Goal: Information Seeking & Learning: Learn about a topic

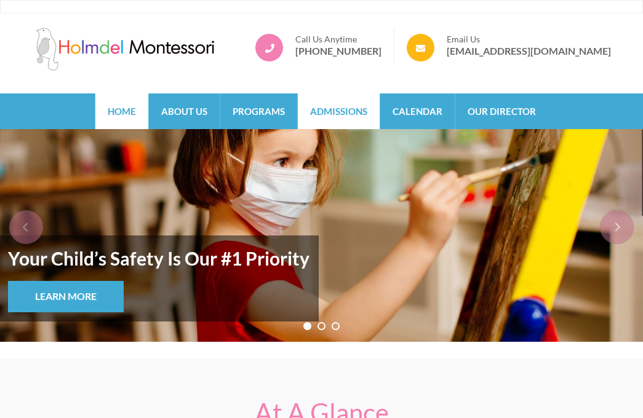
click at [351, 114] on link "Admissions" at bounding box center [339, 111] width 82 height 36
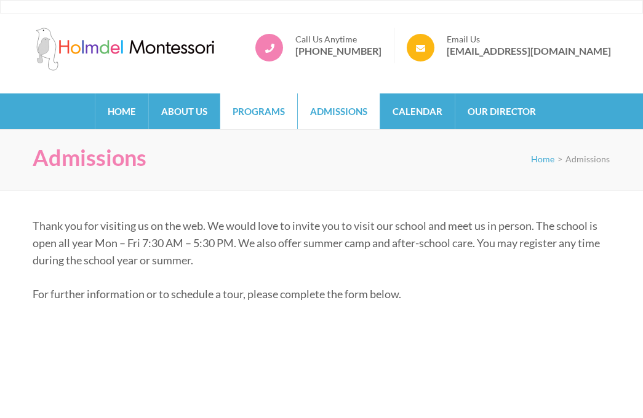
click at [244, 116] on link "Programs" at bounding box center [258, 111] width 77 height 36
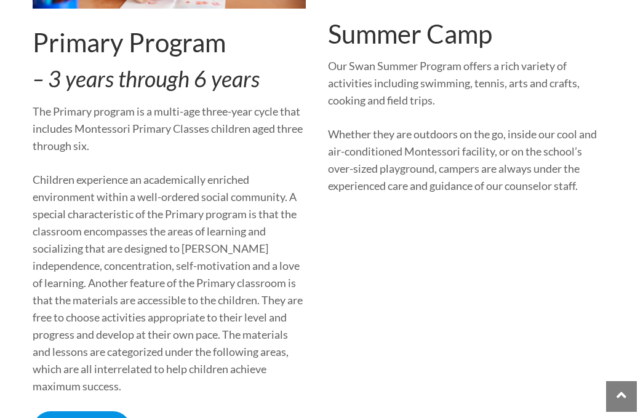
scroll to position [1111, 0]
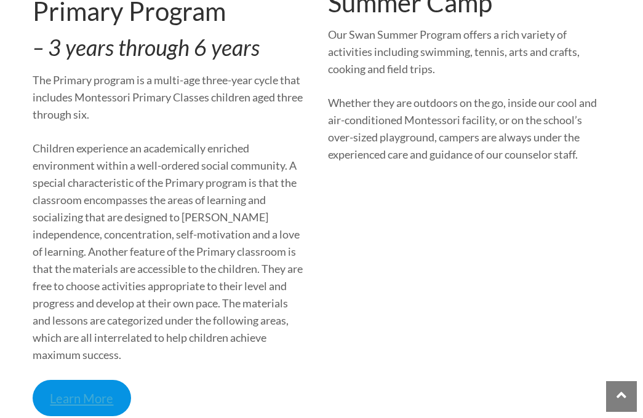
click at [100, 380] on link "Learn More" at bounding box center [82, 398] width 99 height 36
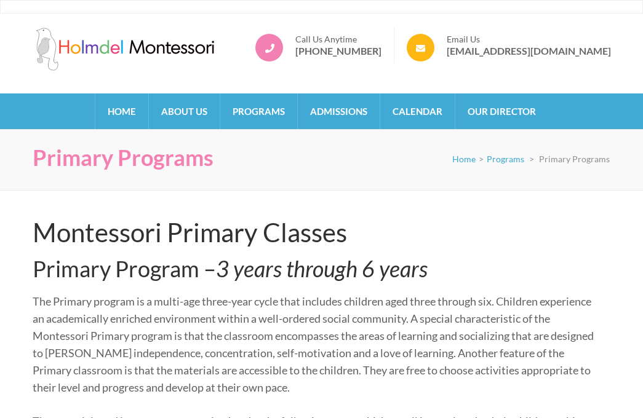
click at [381, 1] on div at bounding box center [321, 7] width 643 height 14
